Goal: Task Accomplishment & Management: Use online tool/utility

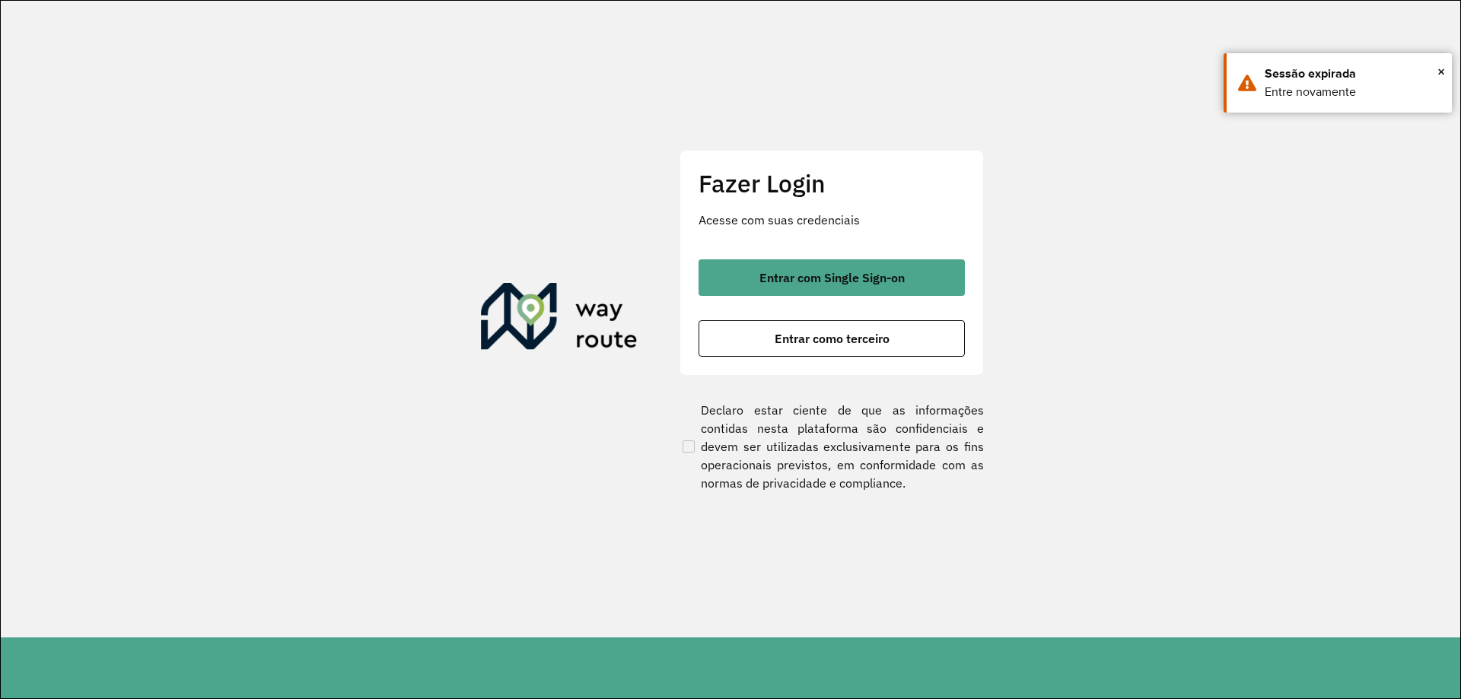
click at [825, 261] on button "Entrar com Single Sign-on" at bounding box center [832, 278] width 266 height 37
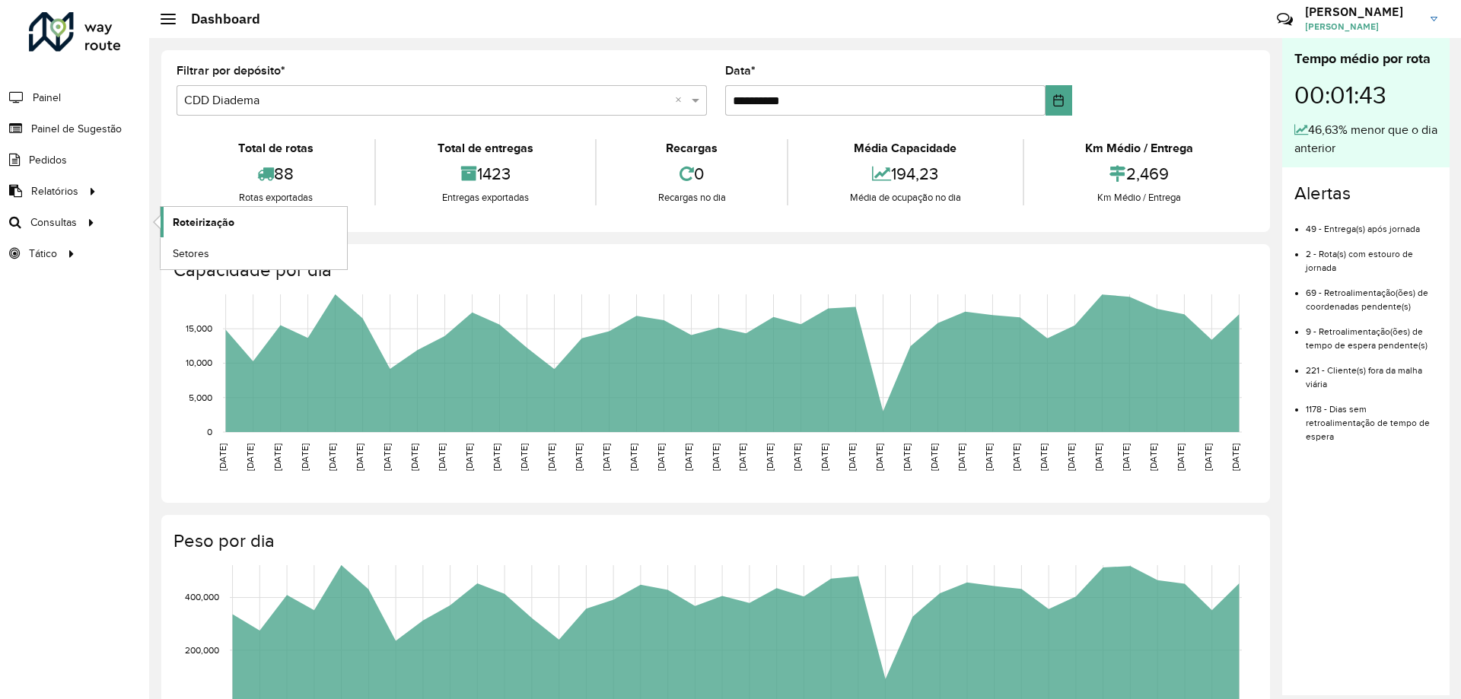
click at [212, 228] on span "Roteirização" at bounding box center [204, 223] width 62 height 16
click at [217, 253] on link "Setores" at bounding box center [254, 253] width 186 height 30
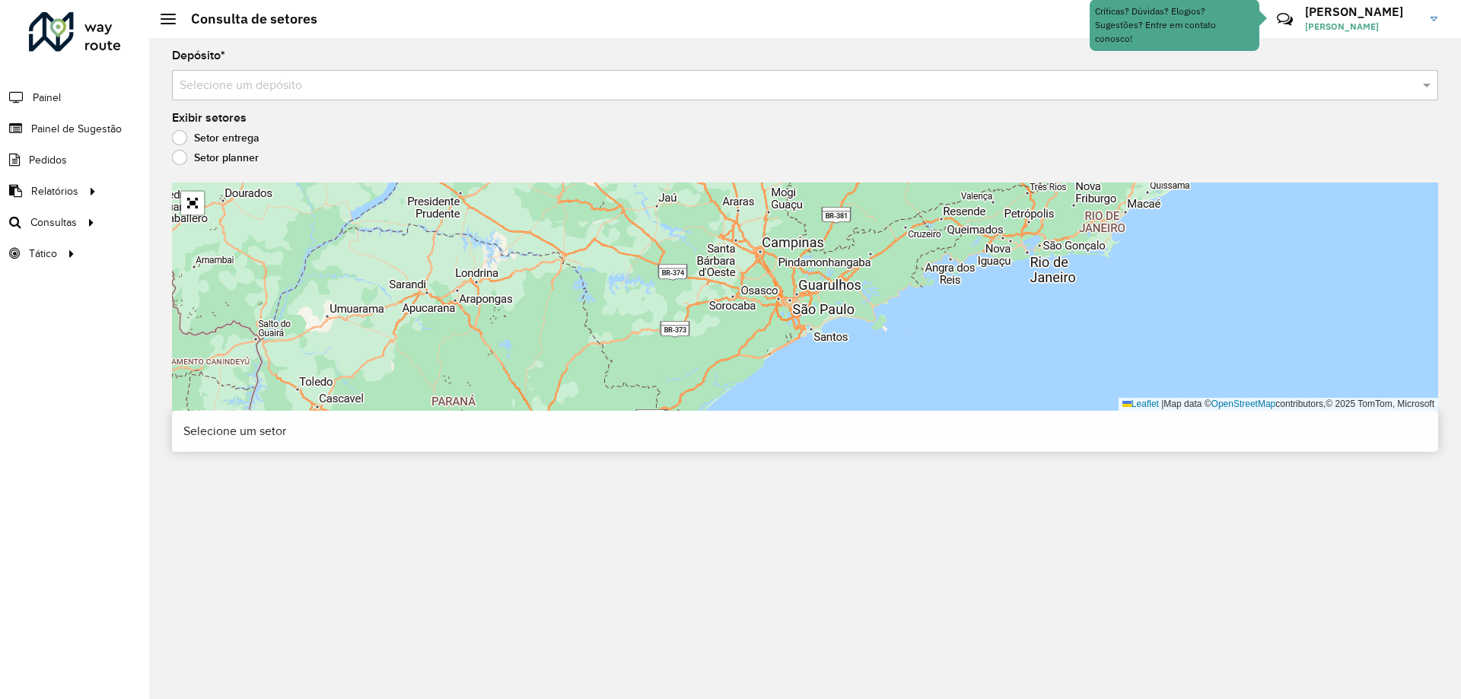
click at [335, 92] on input "text" at bounding box center [790, 86] width 1221 height 18
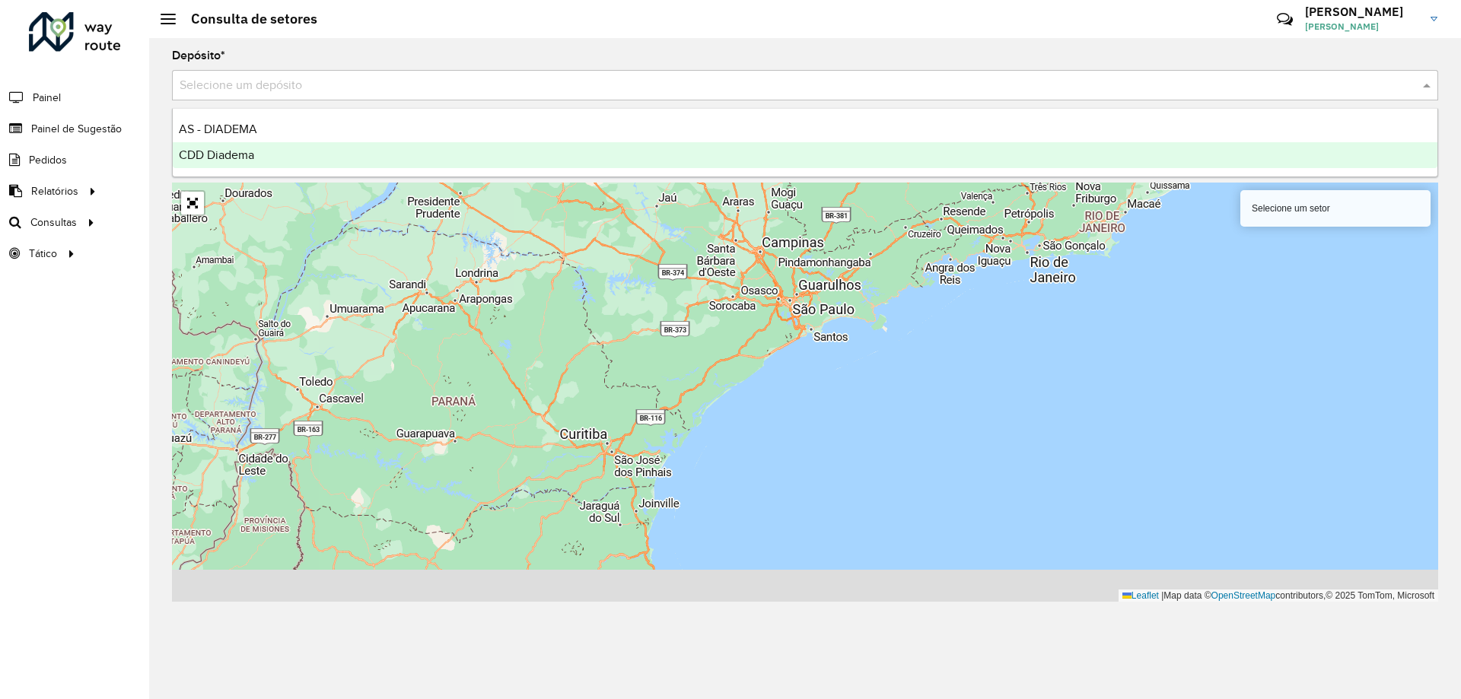
click at [264, 153] on div "CDD Diadema" at bounding box center [805, 155] width 1265 height 26
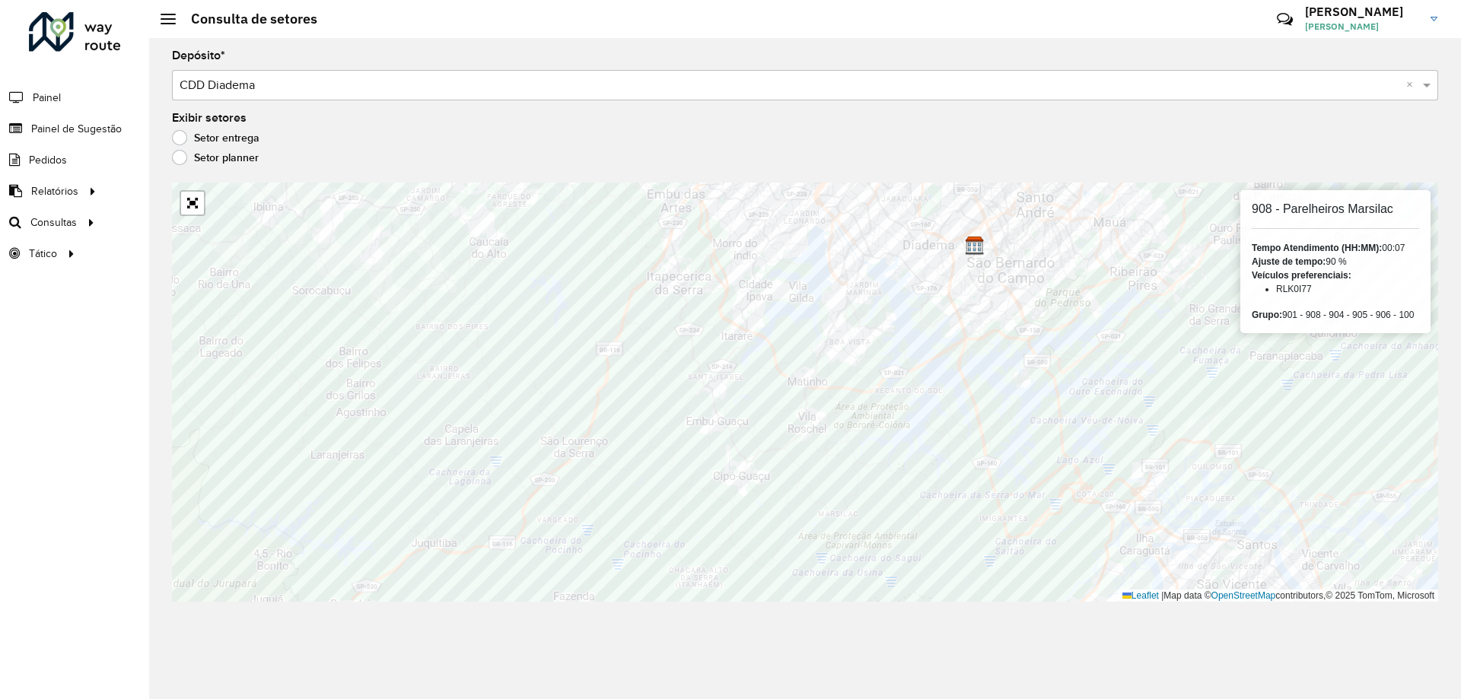
click at [1286, 265] on strong "Ajuste de tempo:" at bounding box center [1289, 262] width 74 height 11
drag, startPoint x: 1254, startPoint y: 260, endPoint x: 1330, endPoint y: 259, distance: 76.9
click at [1330, 259] on div "Ajuste de tempo: 90 %" at bounding box center [1335, 262] width 167 height 14
copy div "Ajuste de tempo:"
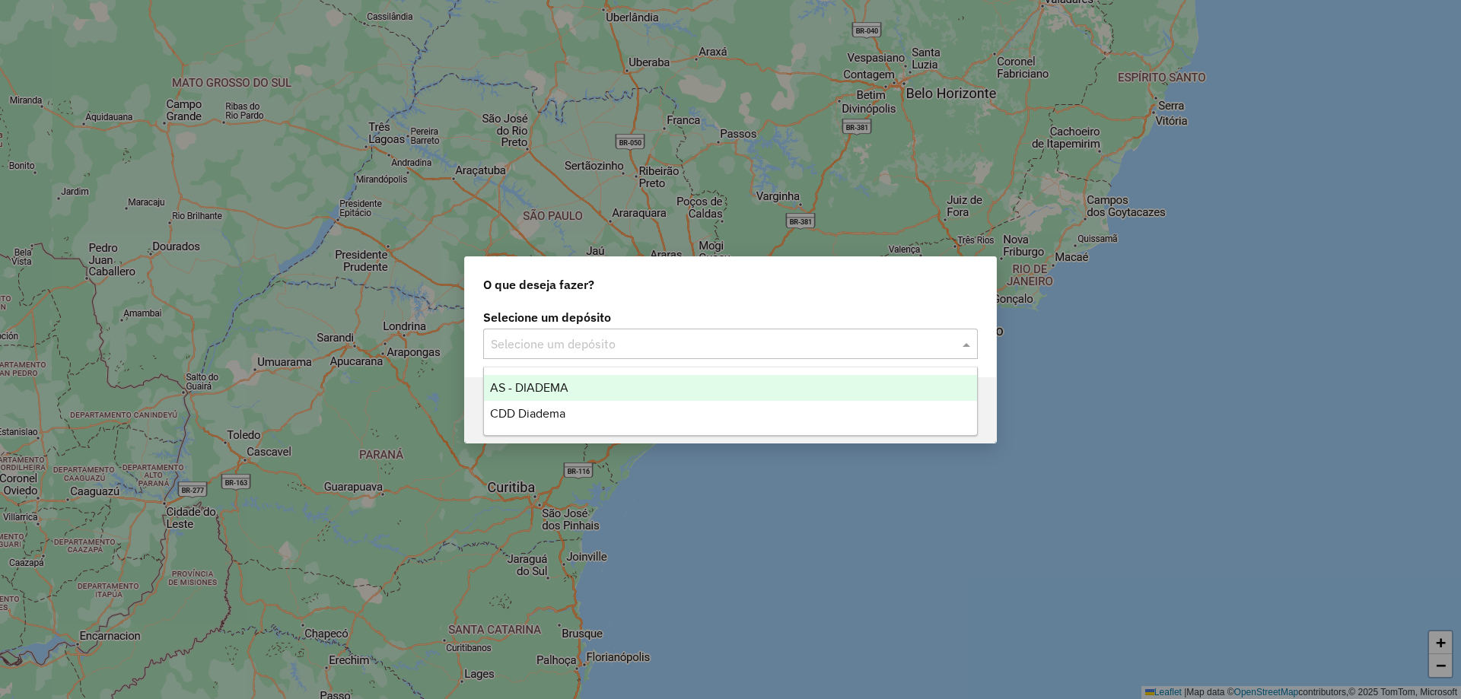
click at [683, 345] on input "text" at bounding box center [715, 345] width 449 height 18
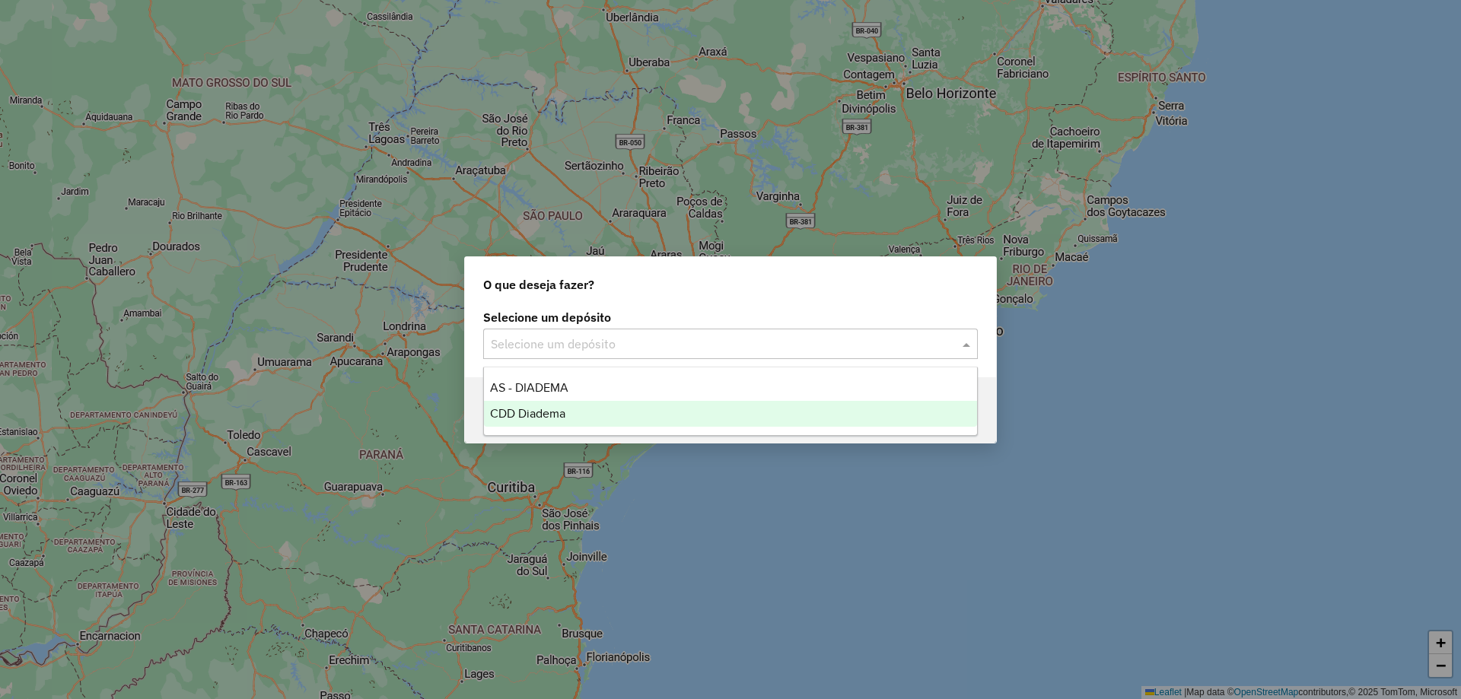
click at [540, 407] on span "CDD Diadema" at bounding box center [527, 413] width 75 height 13
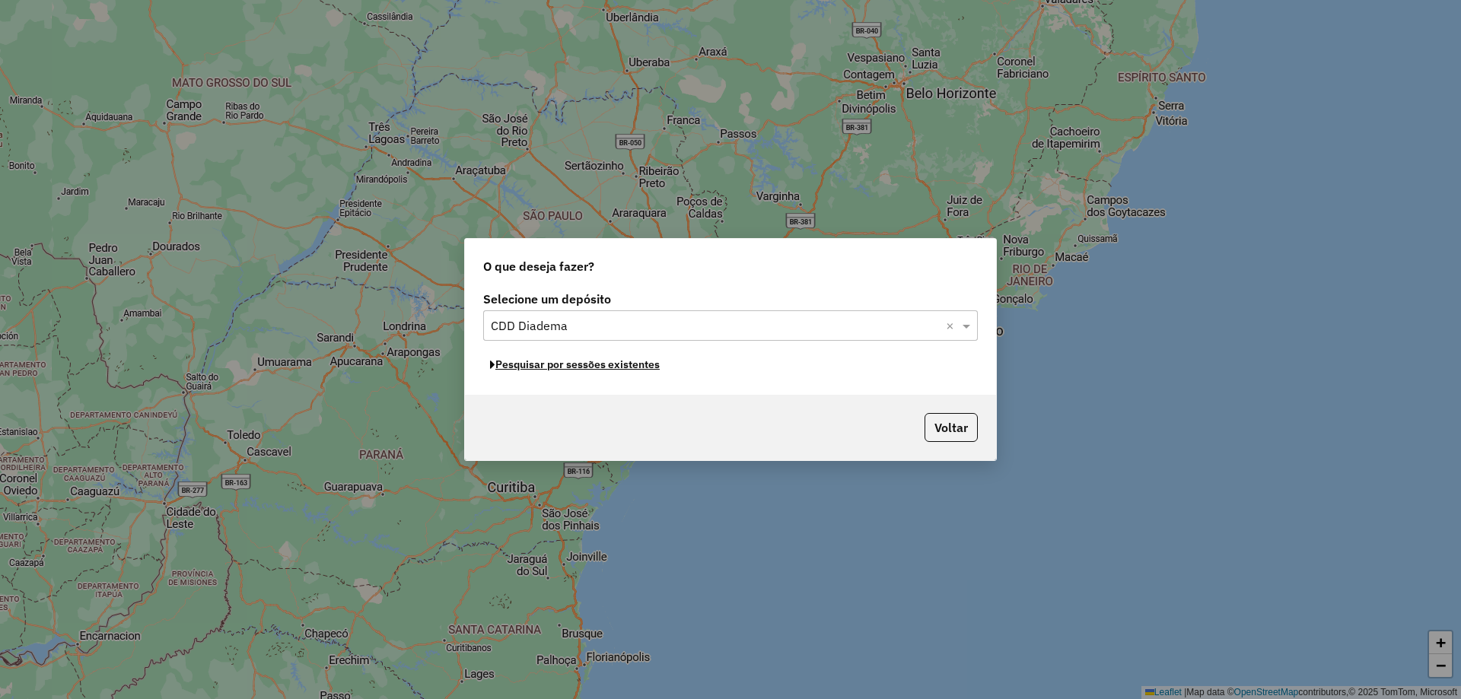
click at [594, 374] on button "Pesquisar por sessões existentes" at bounding box center [574, 365] width 183 height 24
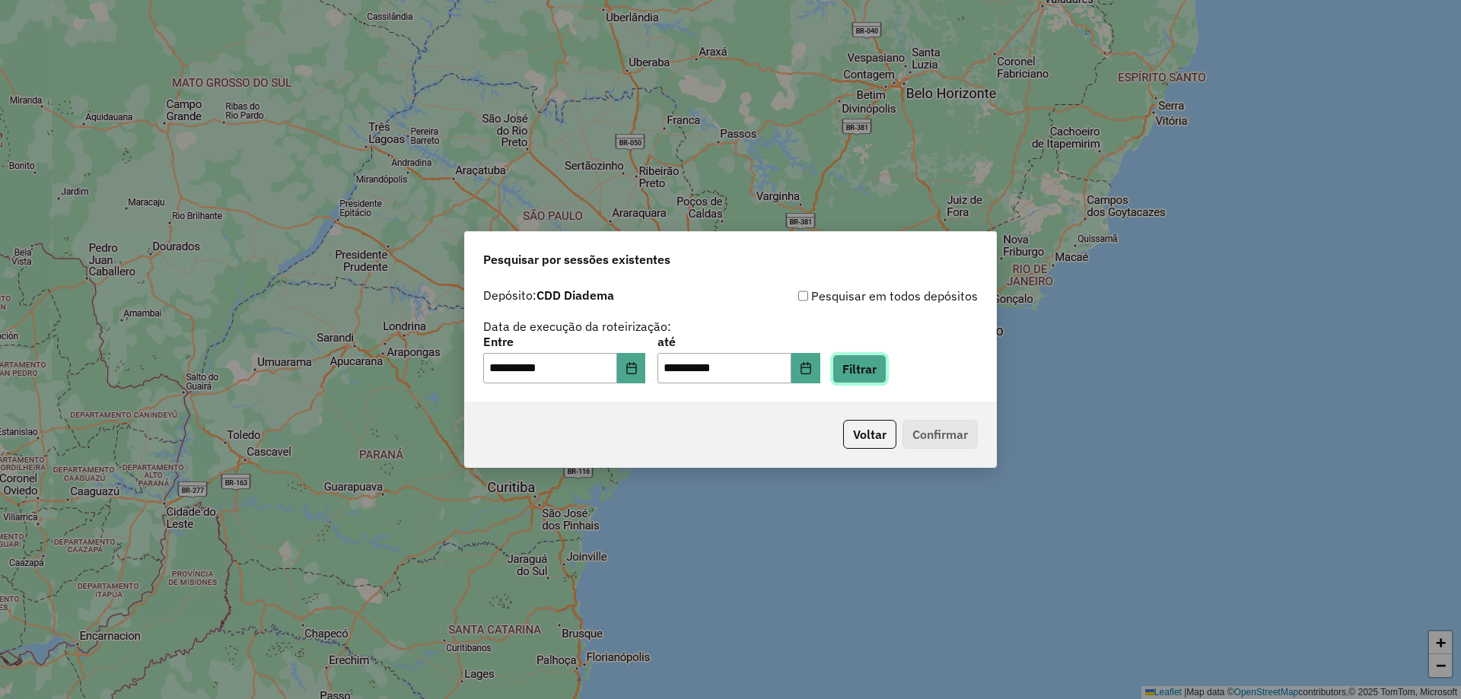
click at [887, 374] on button "Filtrar" at bounding box center [860, 369] width 54 height 29
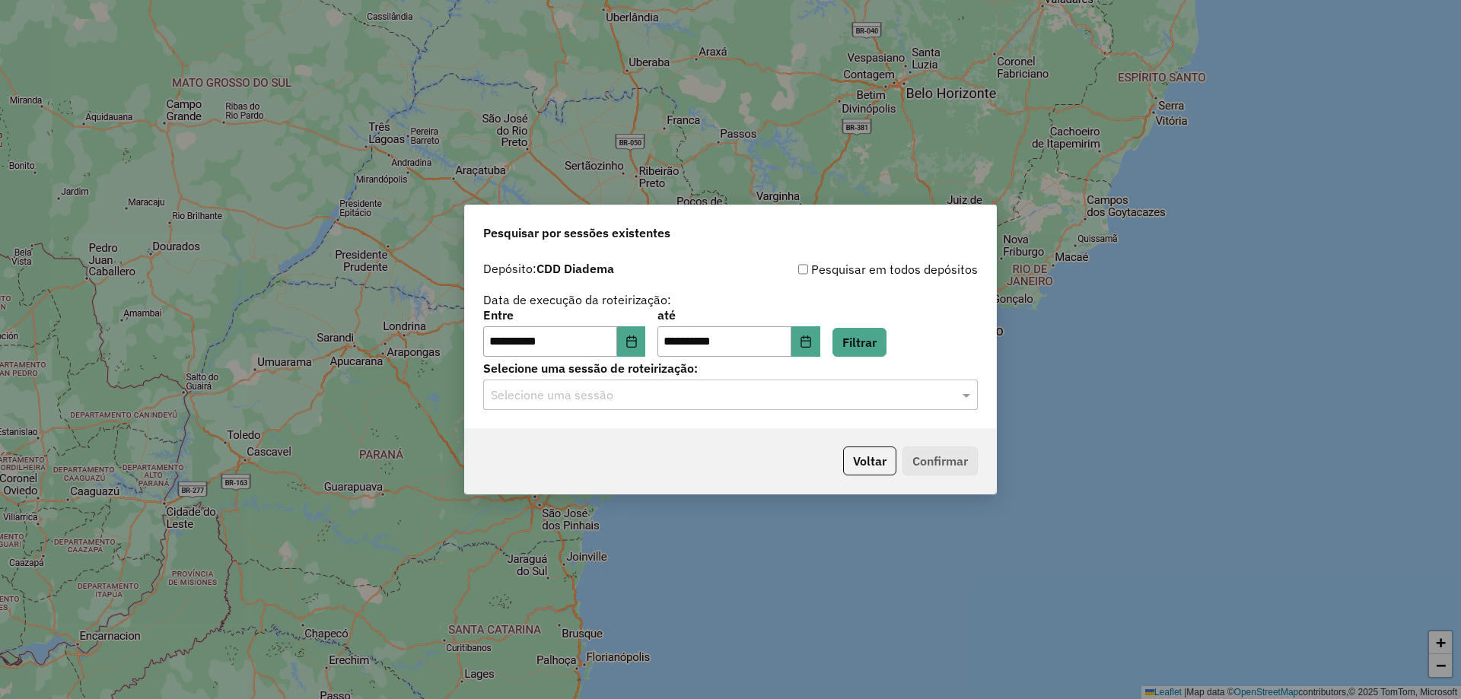
click at [817, 389] on input "text" at bounding box center [715, 396] width 449 height 18
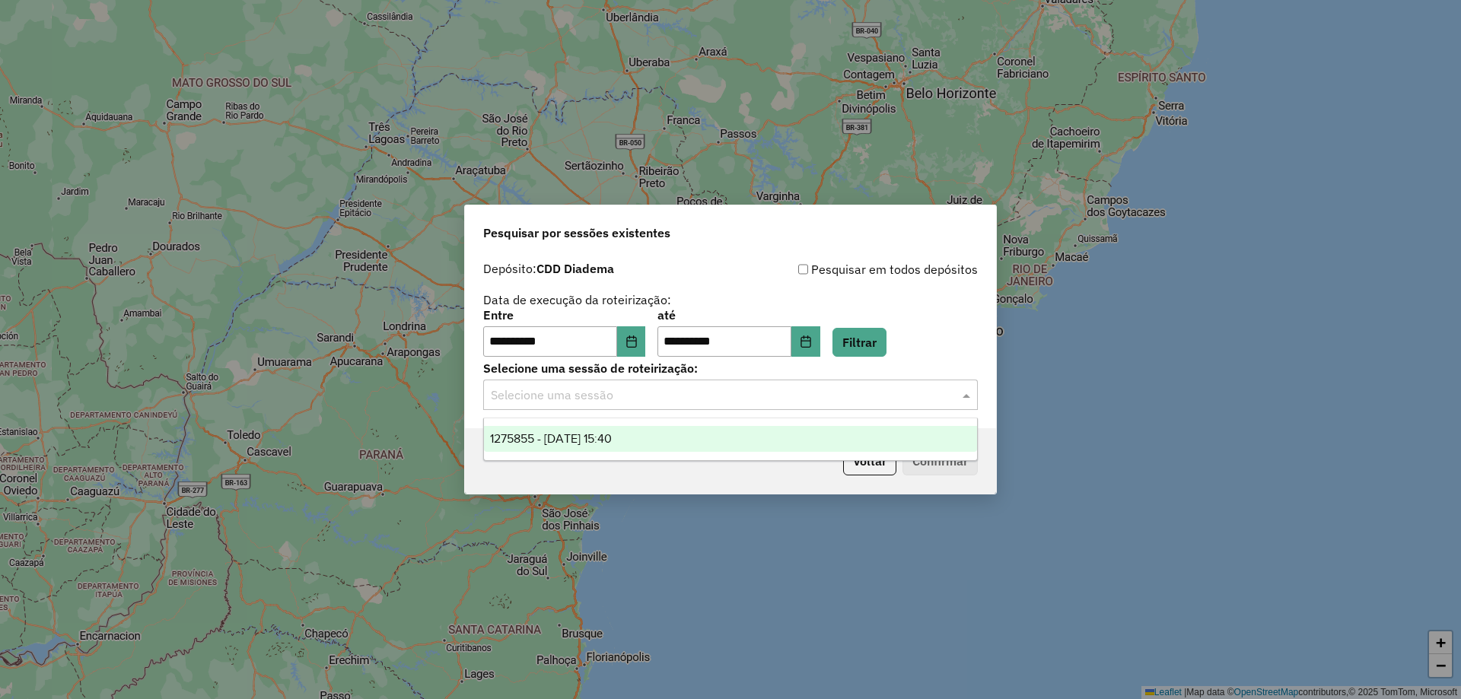
click at [612, 438] on span "1275855 - 15/09/2025 15:40" at bounding box center [551, 438] width 122 height 13
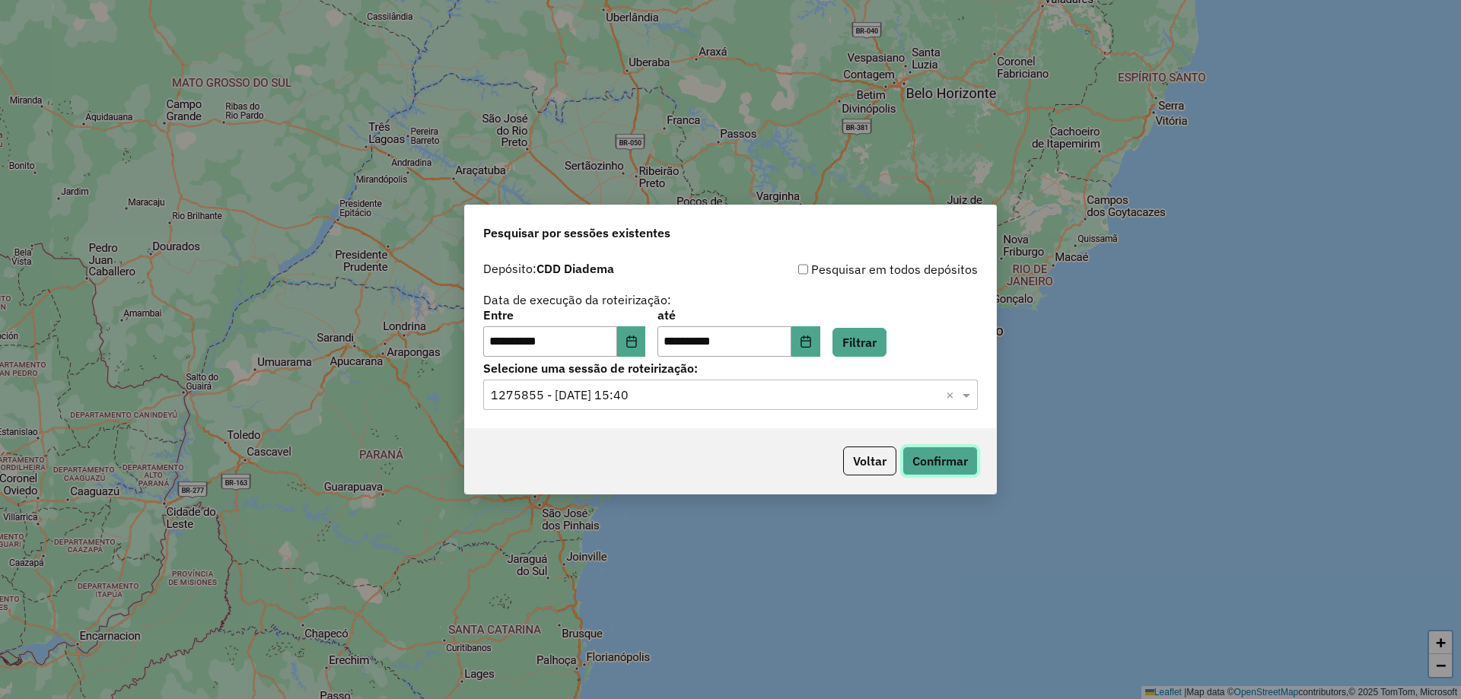
click at [953, 451] on button "Confirmar" at bounding box center [940, 461] width 75 height 29
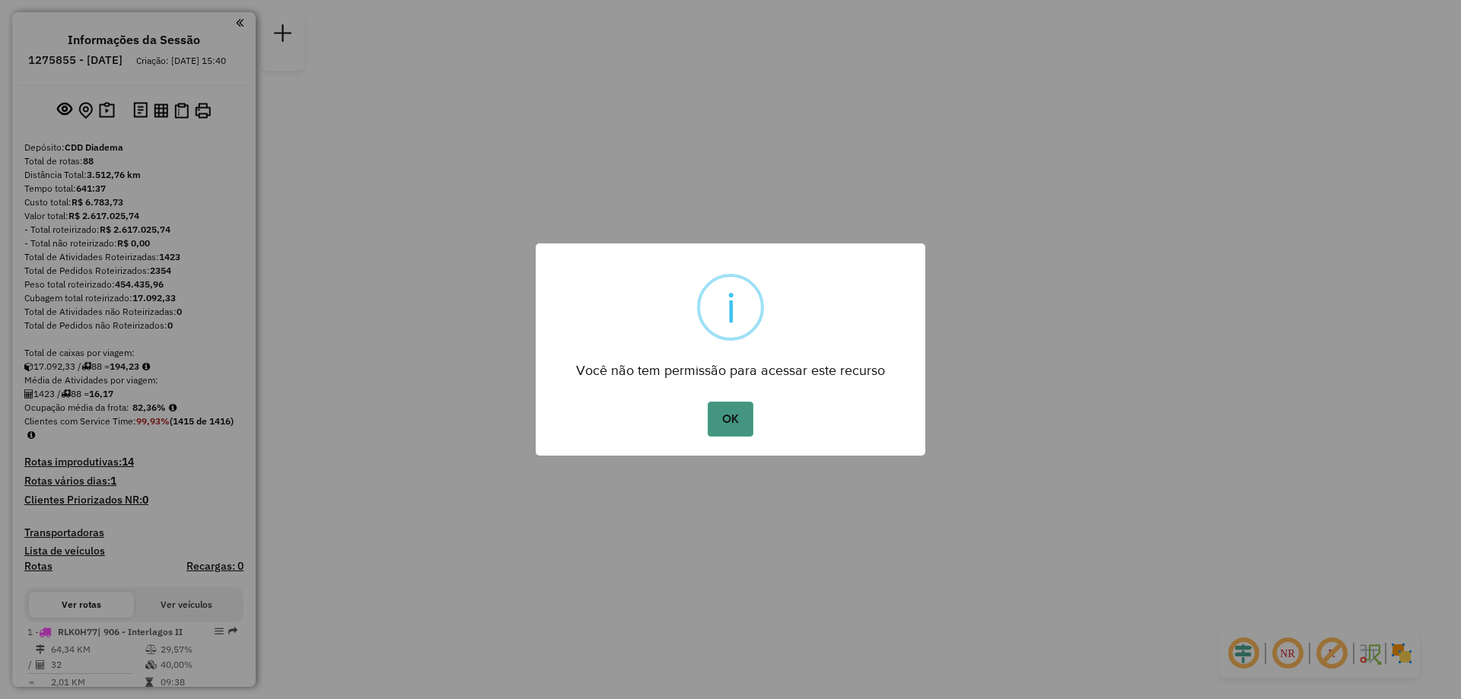
click at [719, 424] on button "OK" at bounding box center [730, 419] width 45 height 35
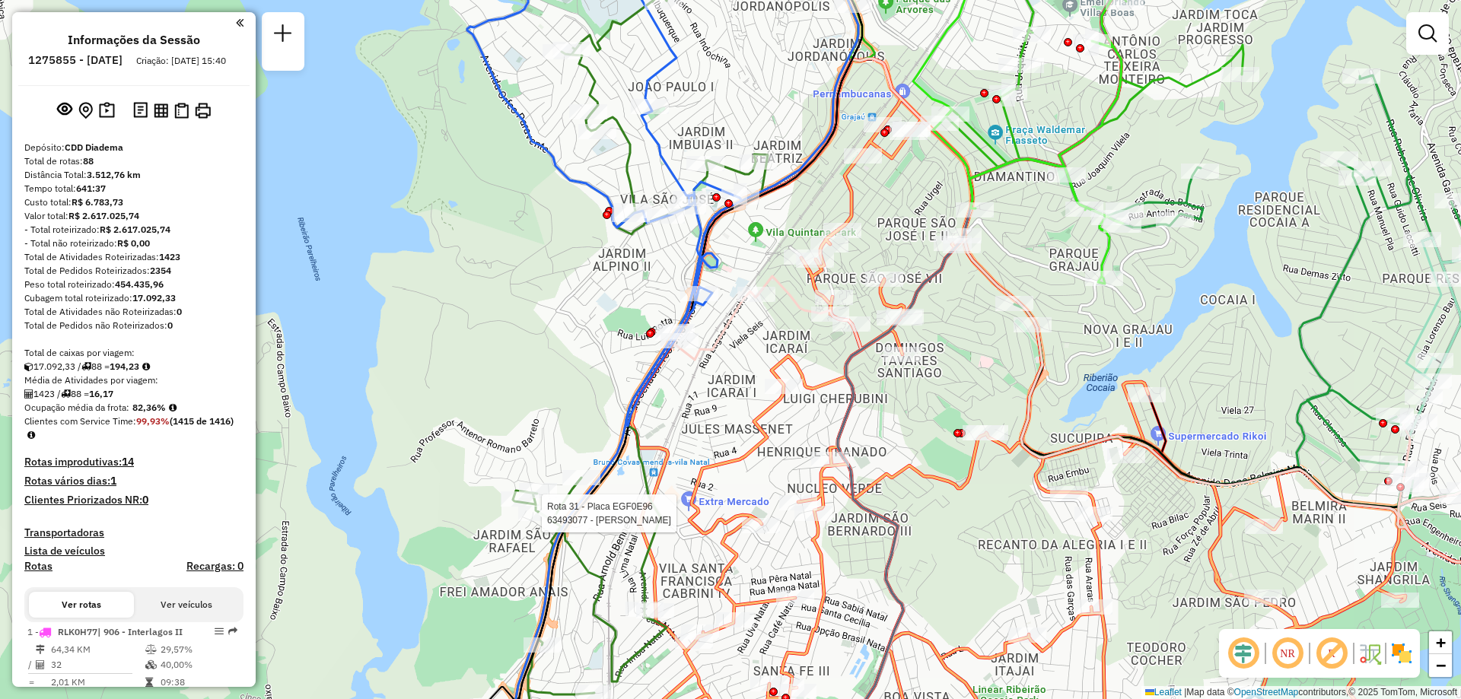
select select "**********"
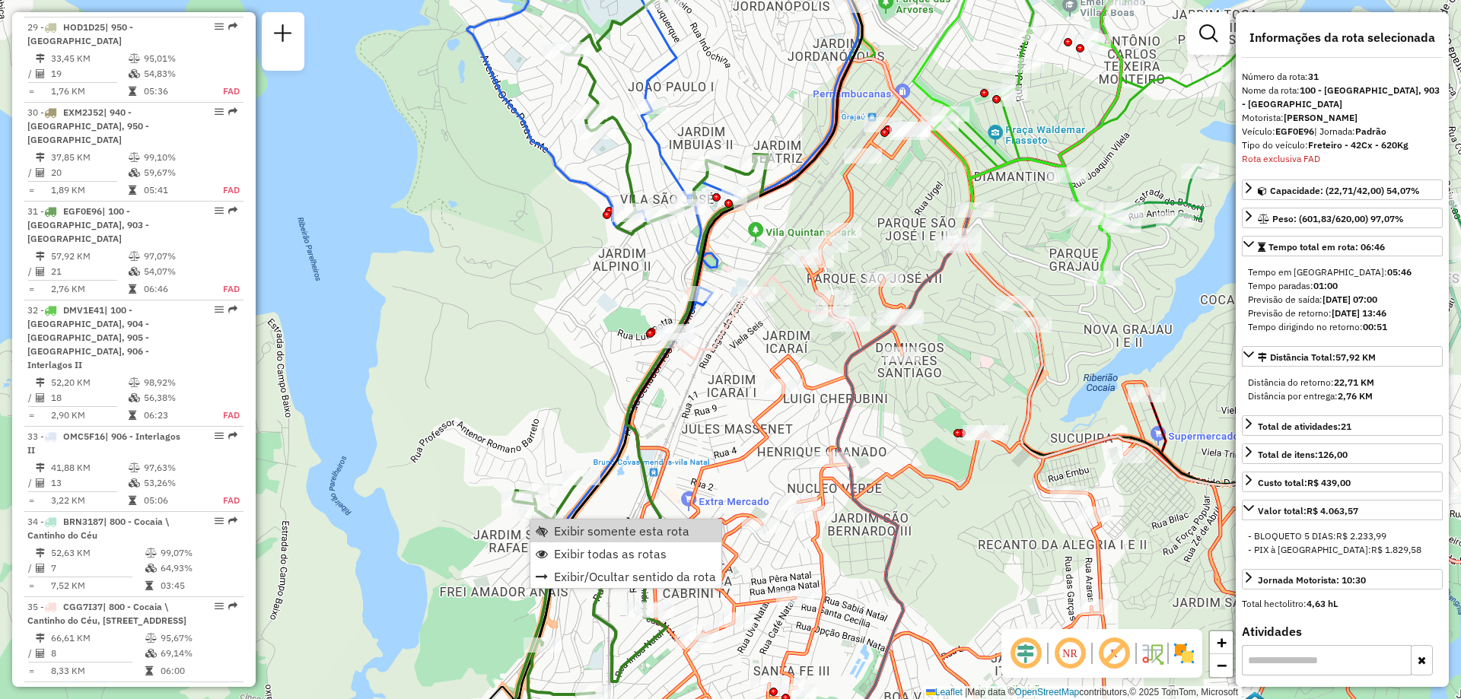
scroll to position [3541, 0]
click at [579, 519] on div "Exibir somente esta rota Exibir todas as rotas Exibir/Ocultar sentido da rota" at bounding box center [626, 554] width 193 height 70
click at [578, 526] on span "Exibir somente esta rota" at bounding box center [621, 531] width 135 height 12
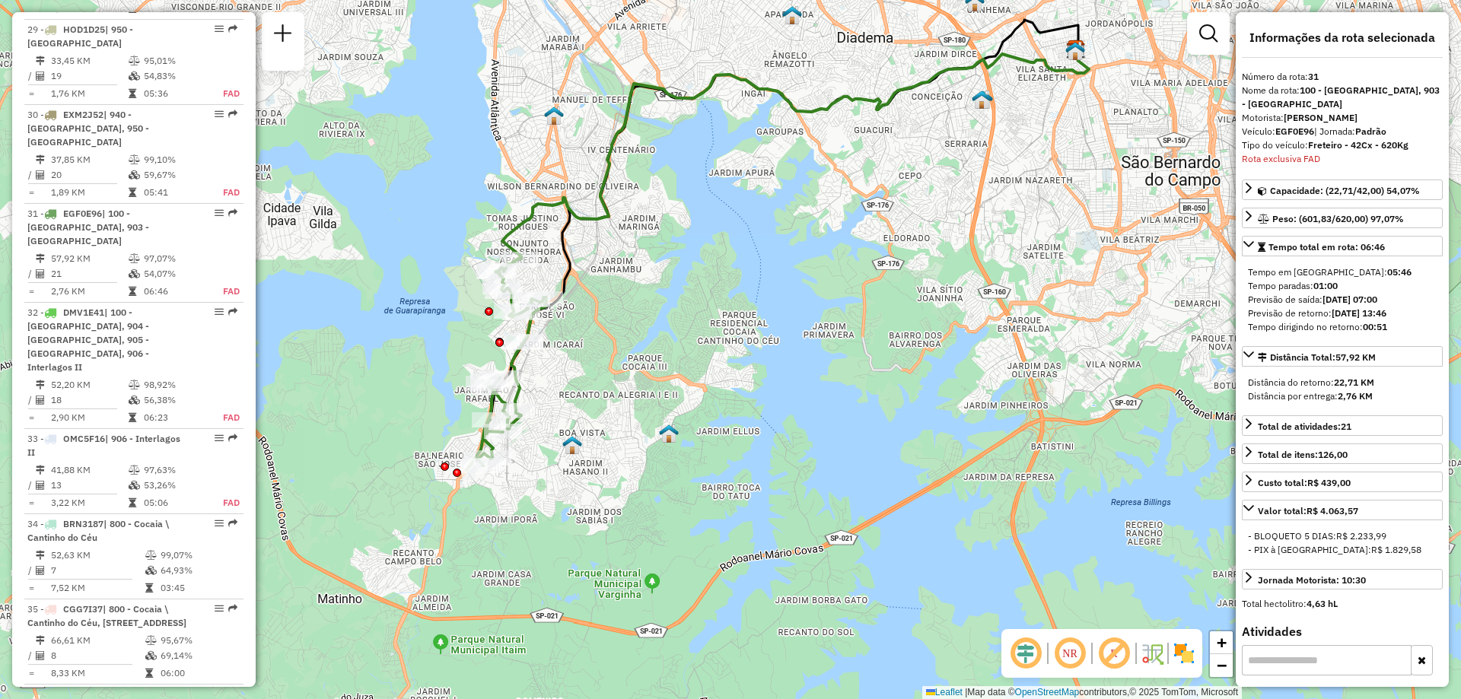
drag, startPoint x: 548, startPoint y: 588, endPoint x: 595, endPoint y: 484, distance: 114.5
click at [595, 484] on div "Janela de atendimento Grade de atendimento Capacidade Transportadoras Veículos …" at bounding box center [730, 349] width 1461 height 699
click at [548, 463] on span "Exibir todas as rotas" at bounding box center [575, 466] width 113 height 12
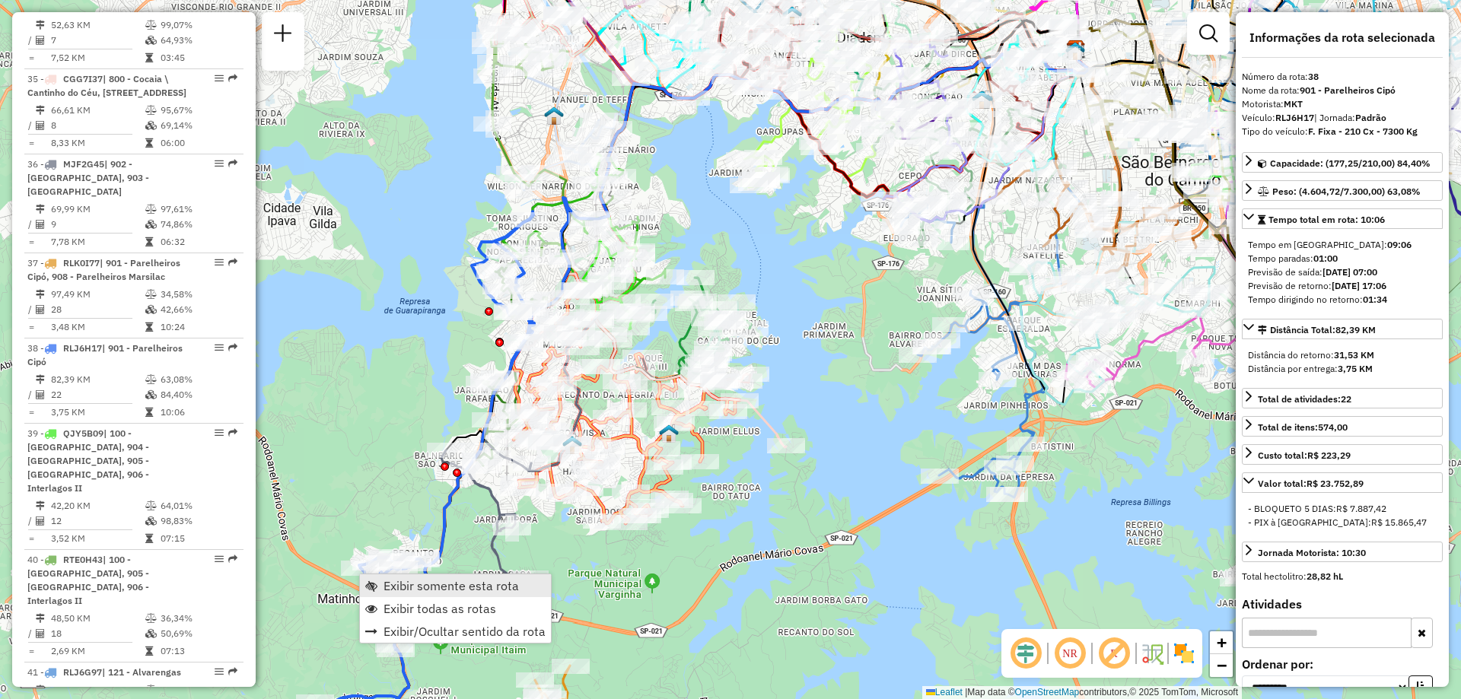
scroll to position [4165, 0]
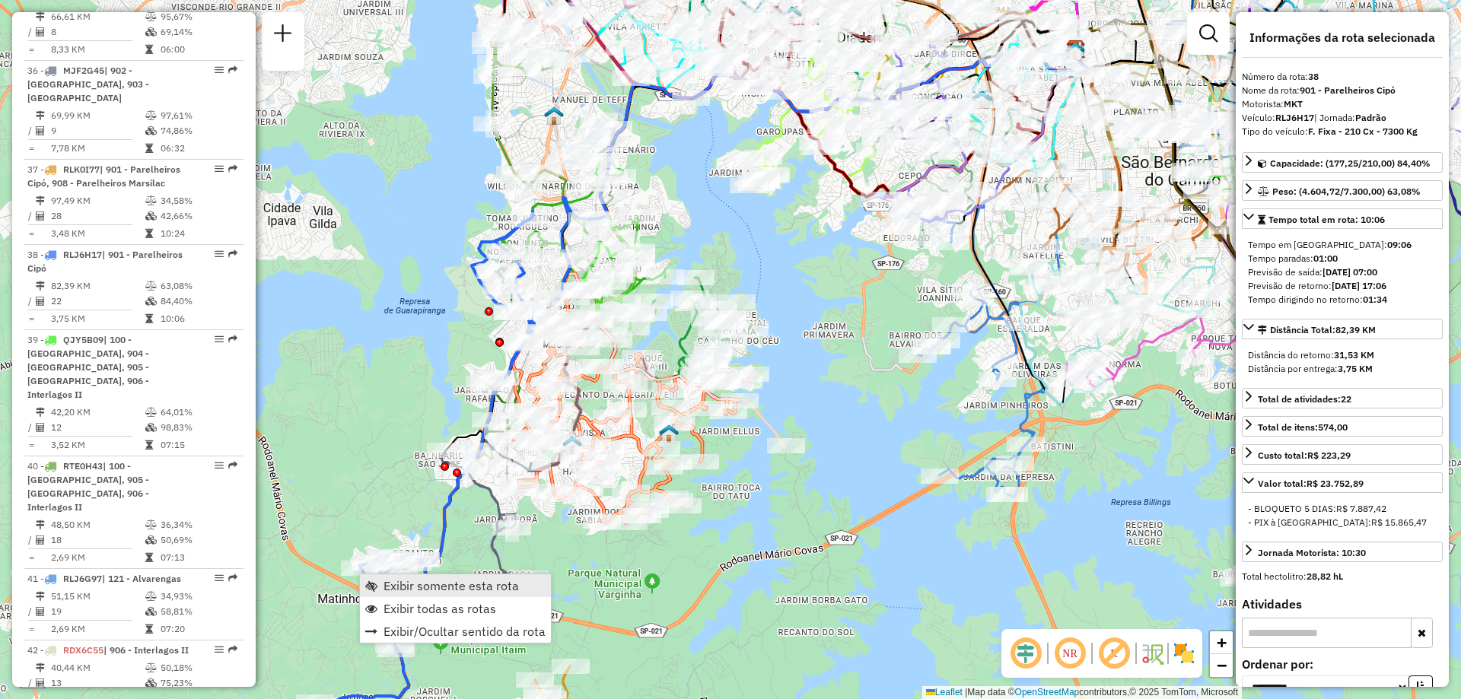
click at [390, 580] on span "Exibir somente esta rota" at bounding box center [451, 586] width 135 height 12
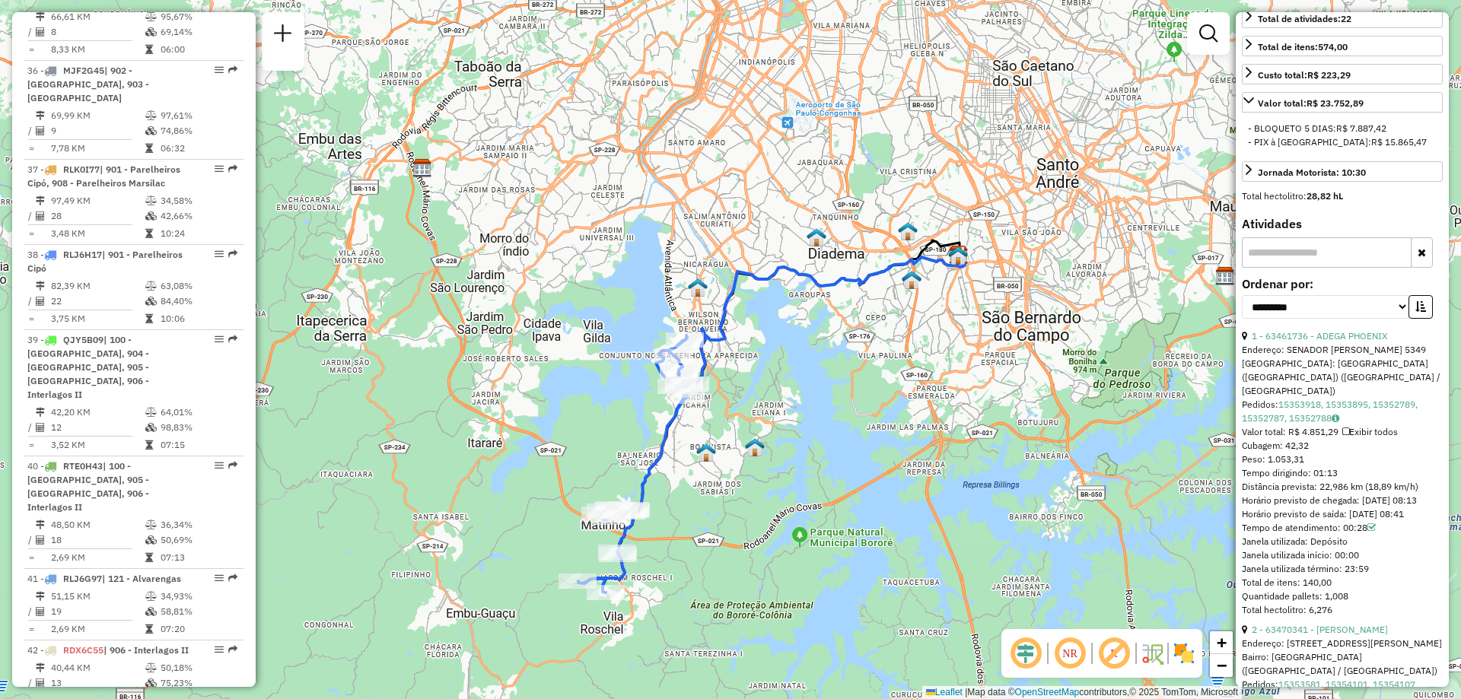
scroll to position [0, 0]
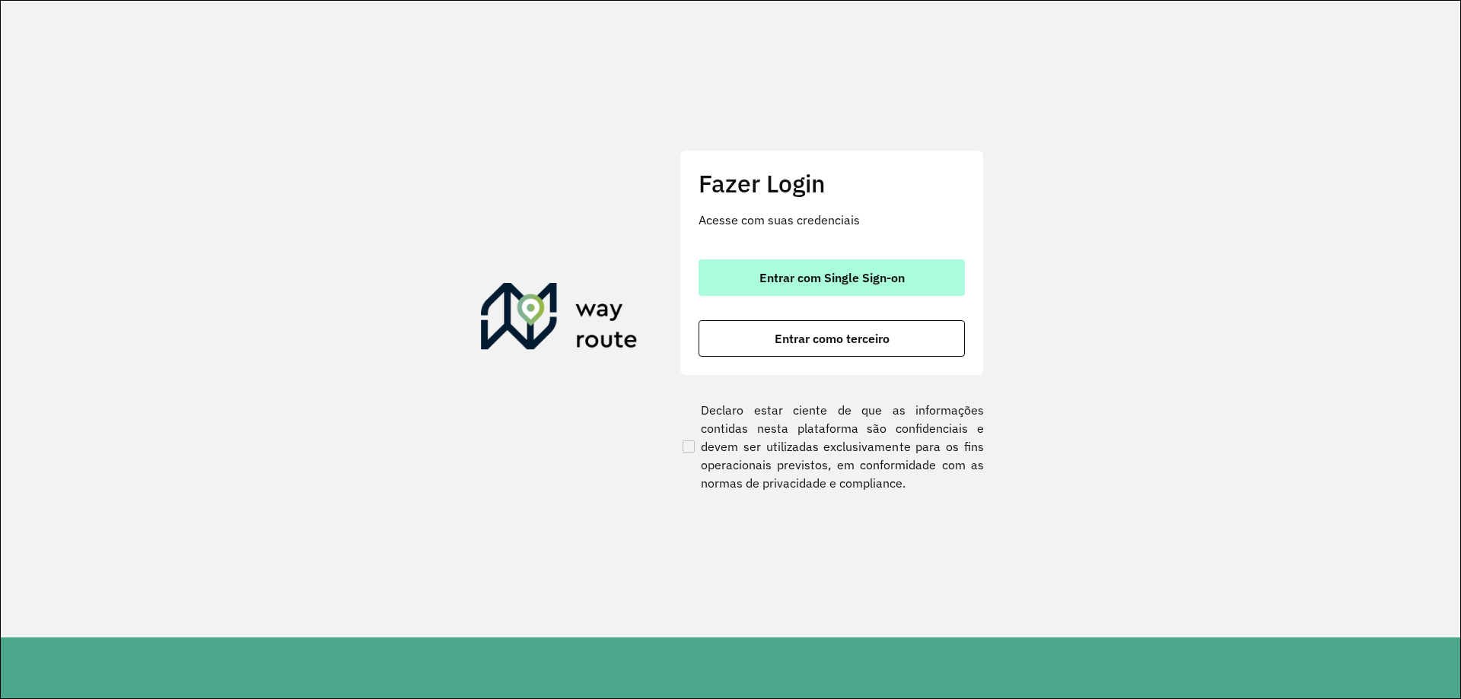
click at [841, 266] on button "Entrar com Single Sign-on" at bounding box center [832, 278] width 266 height 37
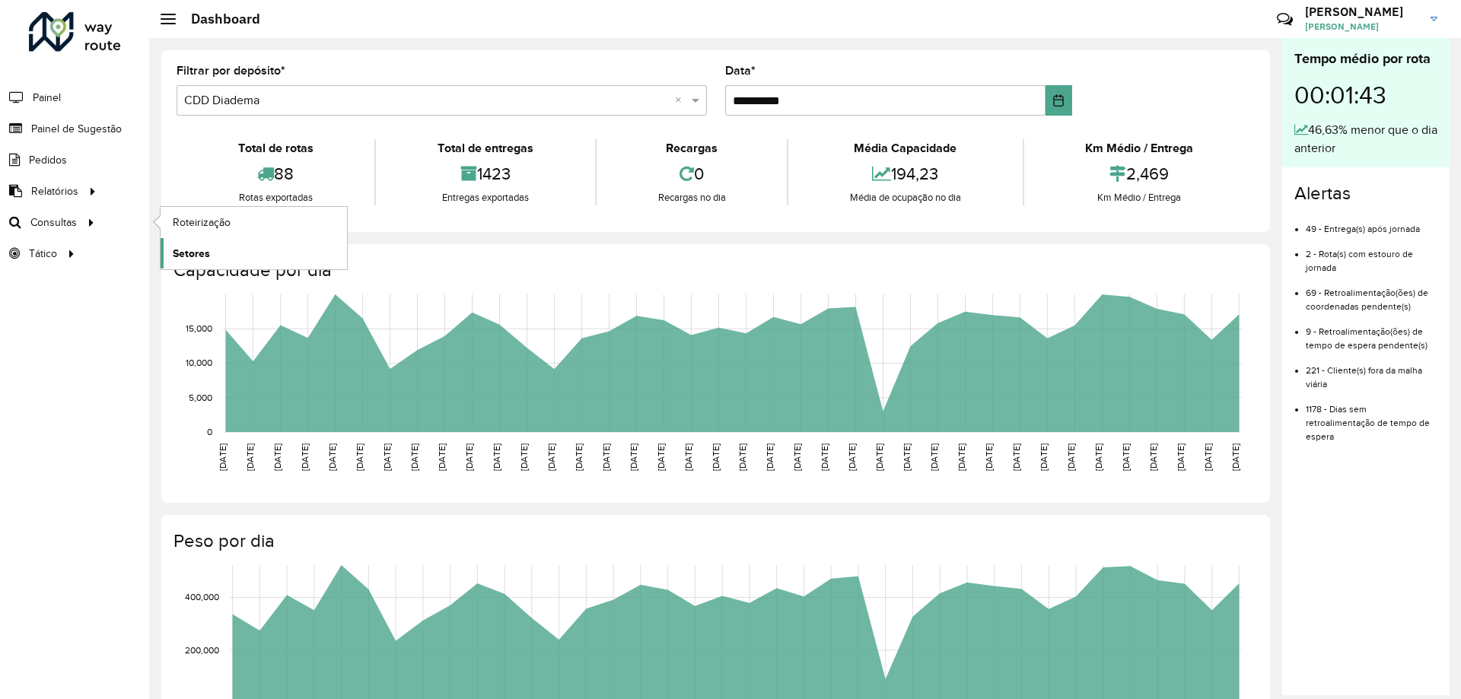
click at [194, 246] on span "Setores" at bounding box center [191, 254] width 37 height 16
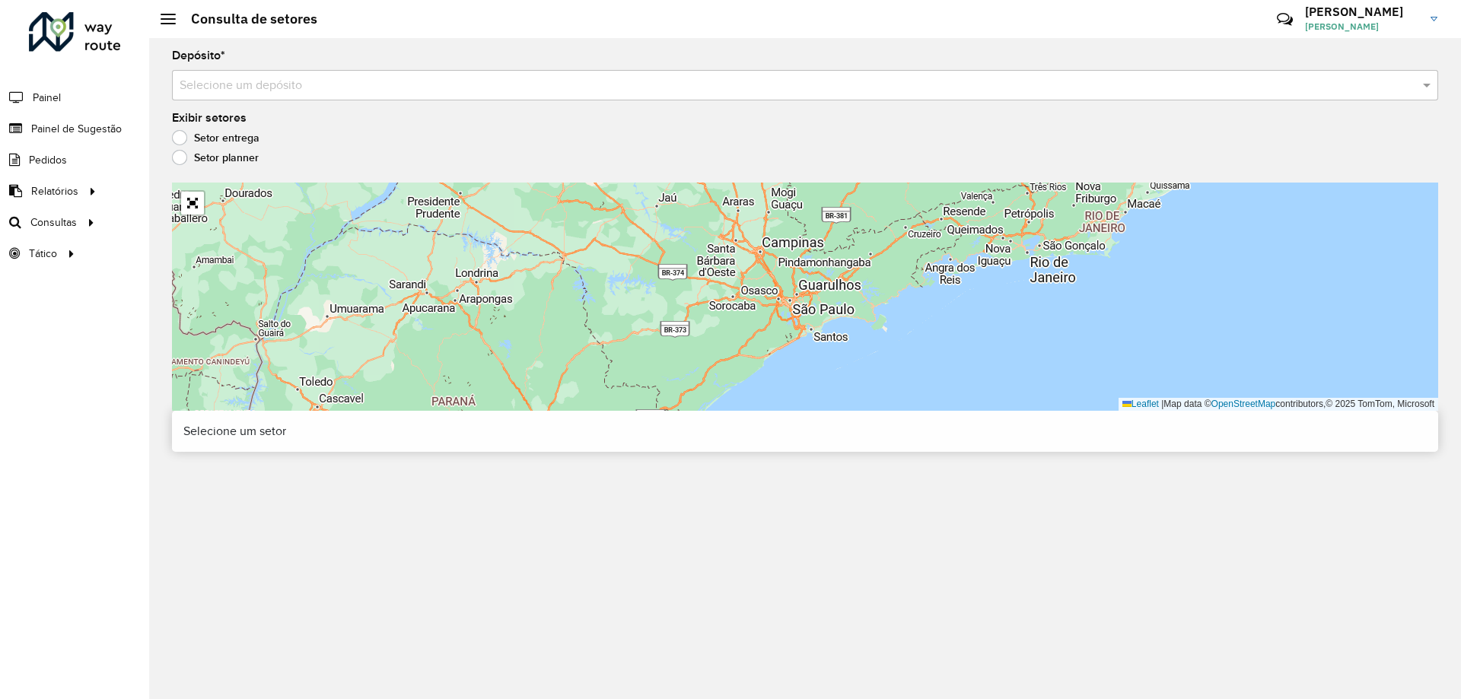
click at [738, 84] on input "text" at bounding box center [790, 86] width 1221 height 18
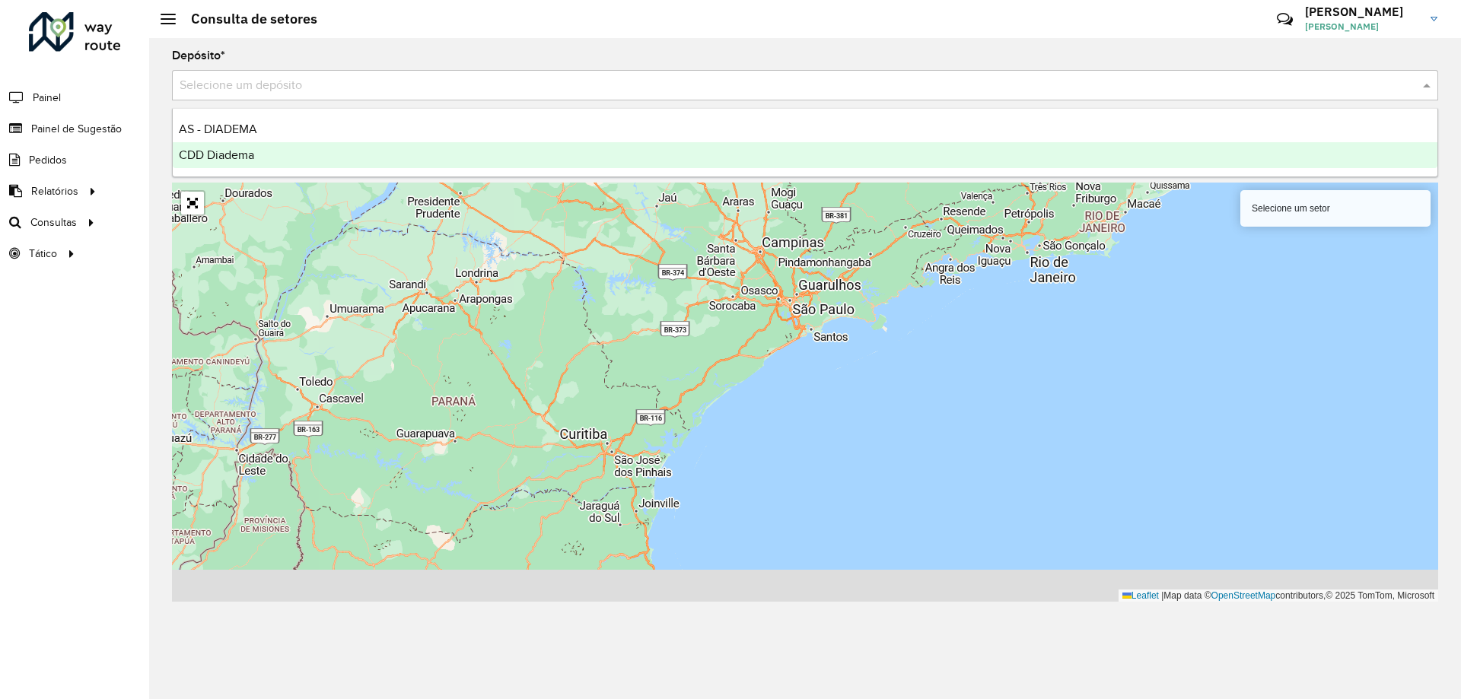
click at [455, 152] on div "CDD Diadema" at bounding box center [805, 155] width 1265 height 26
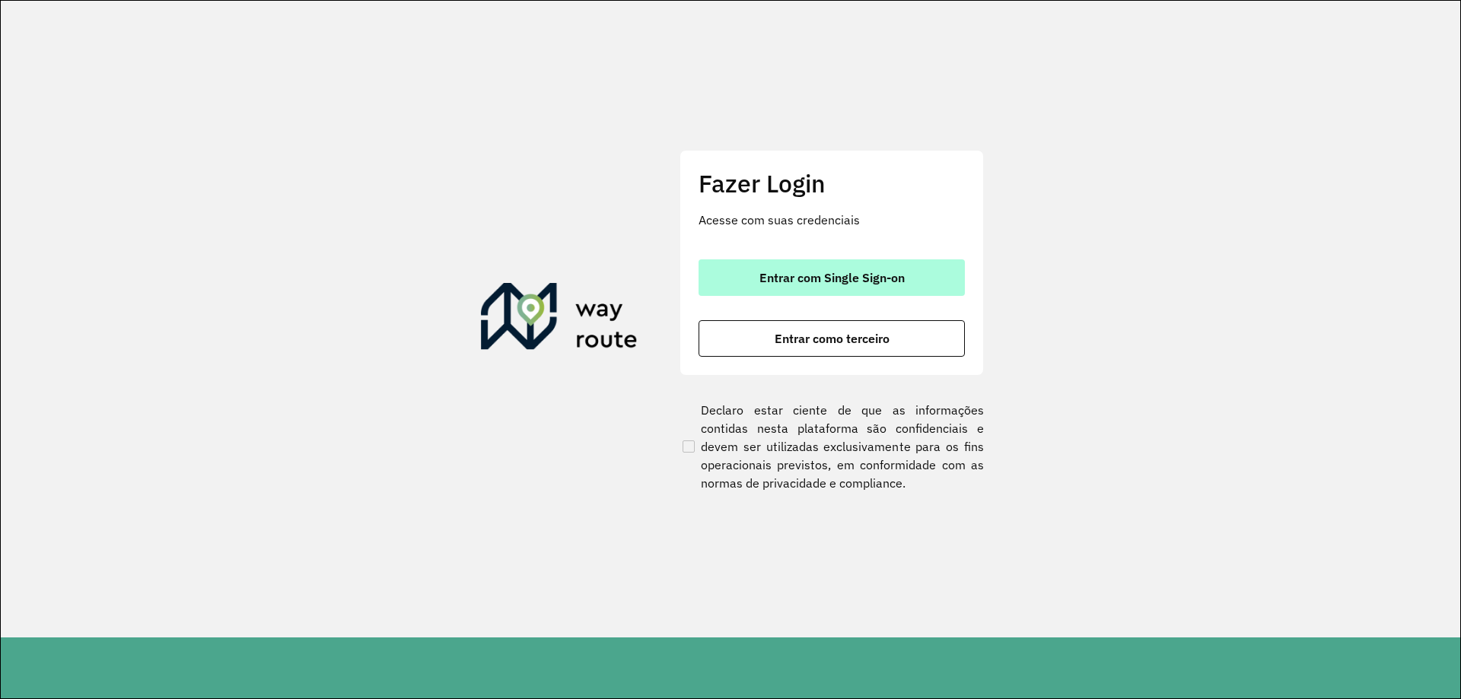
click at [790, 275] on span "Entrar com Single Sign-on" at bounding box center [832, 278] width 145 height 12
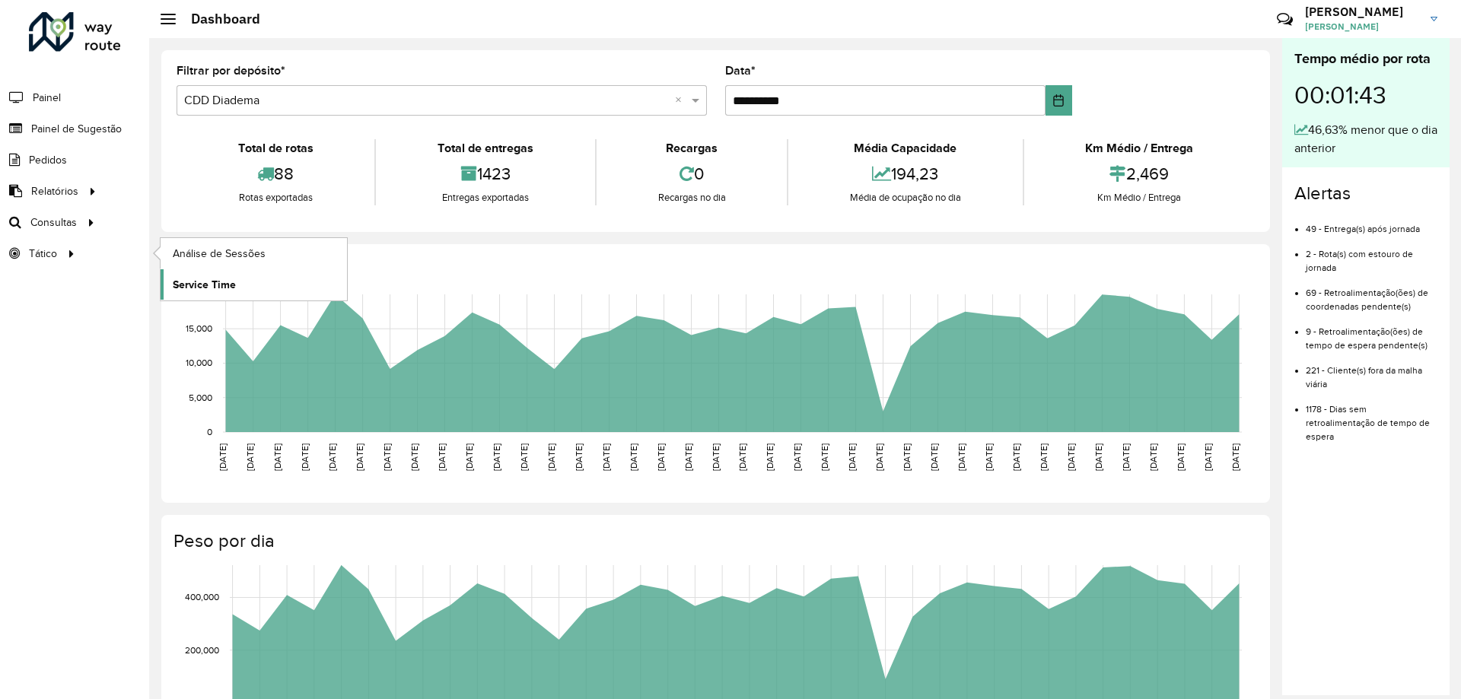
click at [197, 282] on span "Service Time" at bounding box center [204, 285] width 63 height 16
